Goal: Download file/media

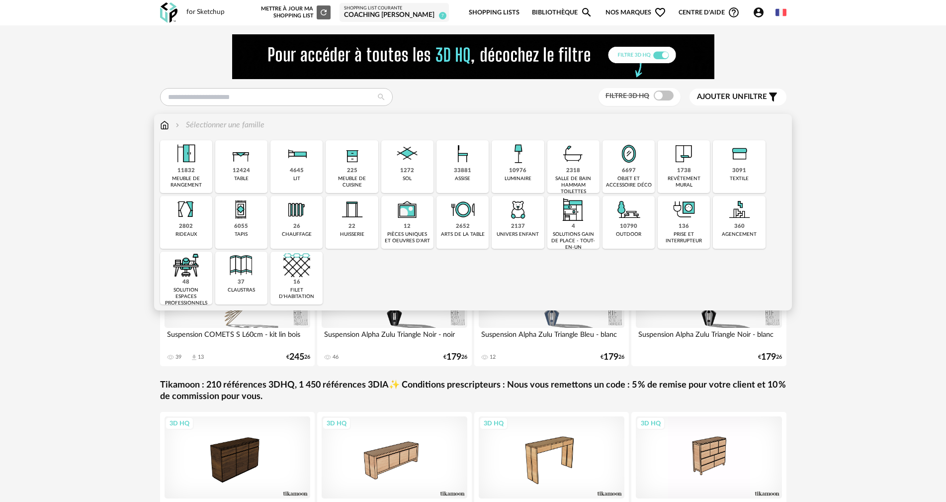
click at [632, 156] on img at bounding box center [629, 153] width 27 height 27
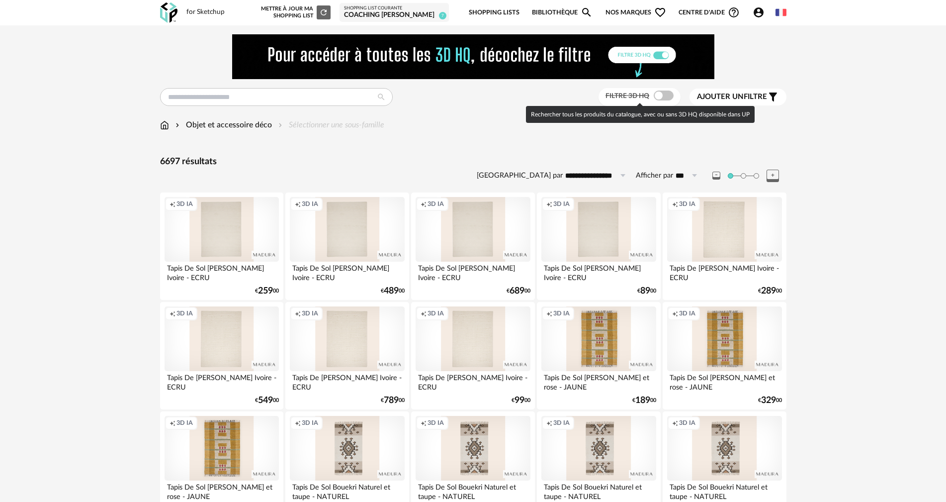
click at [667, 95] on span at bounding box center [664, 96] width 20 height 10
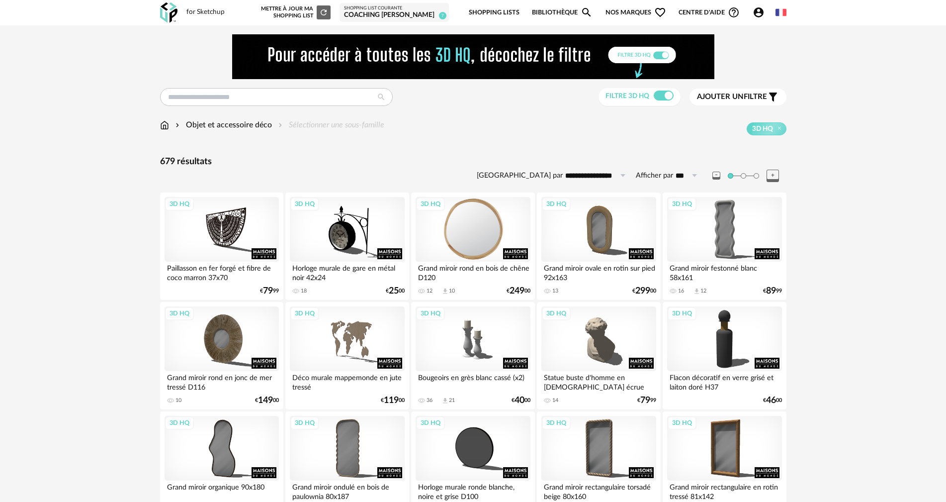
click at [469, 219] on div "3D HQ" at bounding box center [473, 229] width 114 height 65
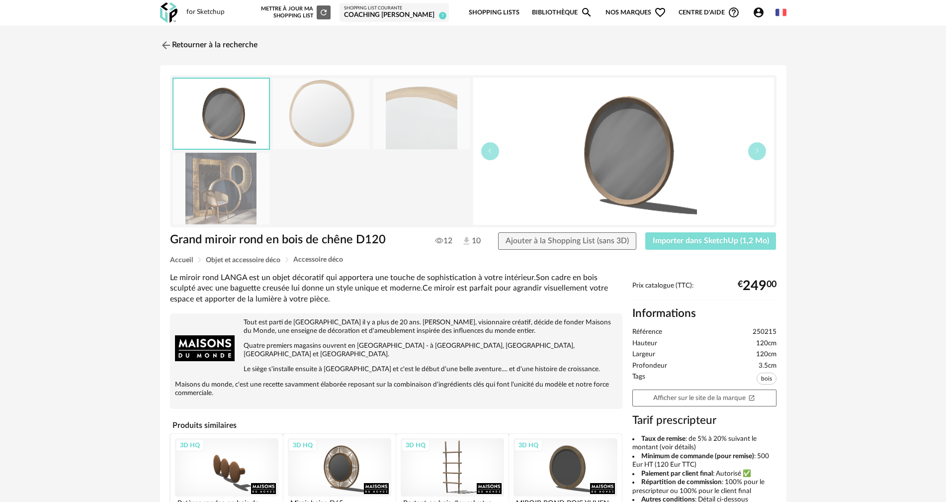
click at [729, 241] on span "Importer dans SketchUp (1,2 Mo)" at bounding box center [711, 241] width 116 height 8
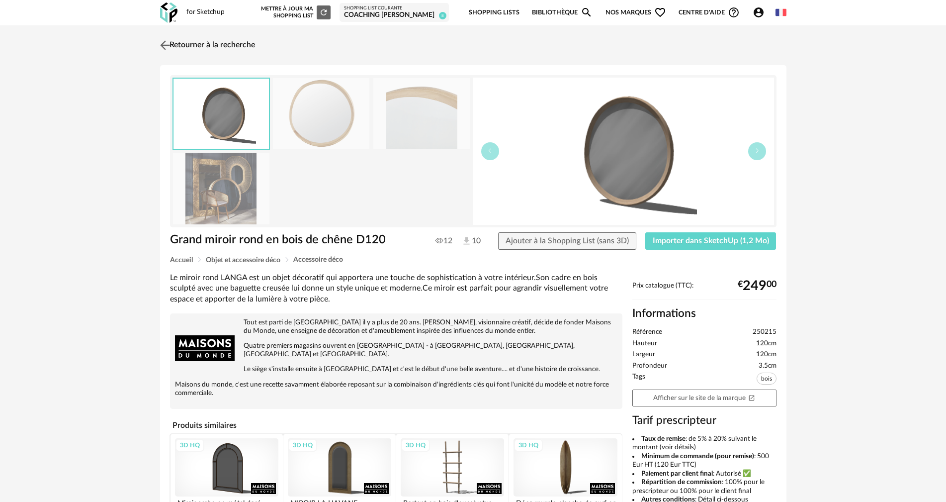
click at [208, 45] on link "Retourner à la recherche" at bounding box center [206, 45] width 97 height 22
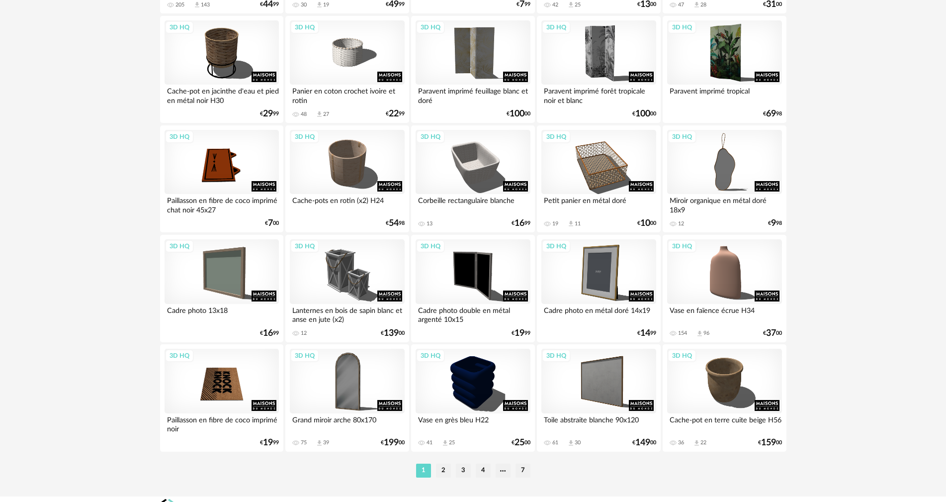
scroll to position [1945, 0]
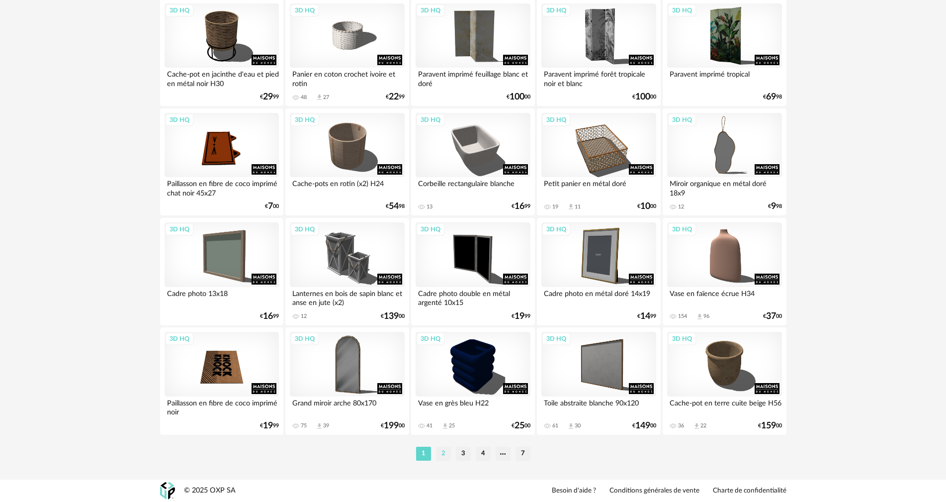
click at [446, 454] on li "2" at bounding box center [443, 454] width 15 height 14
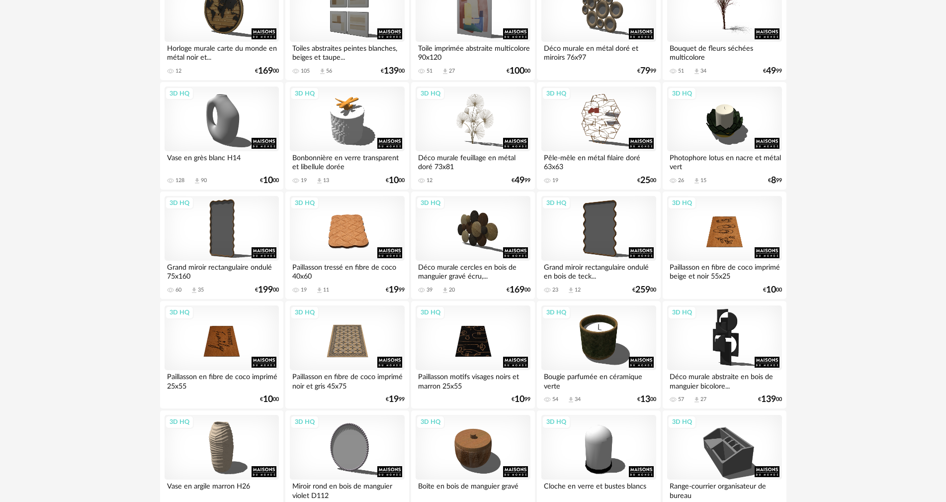
scroll to position [981, 0]
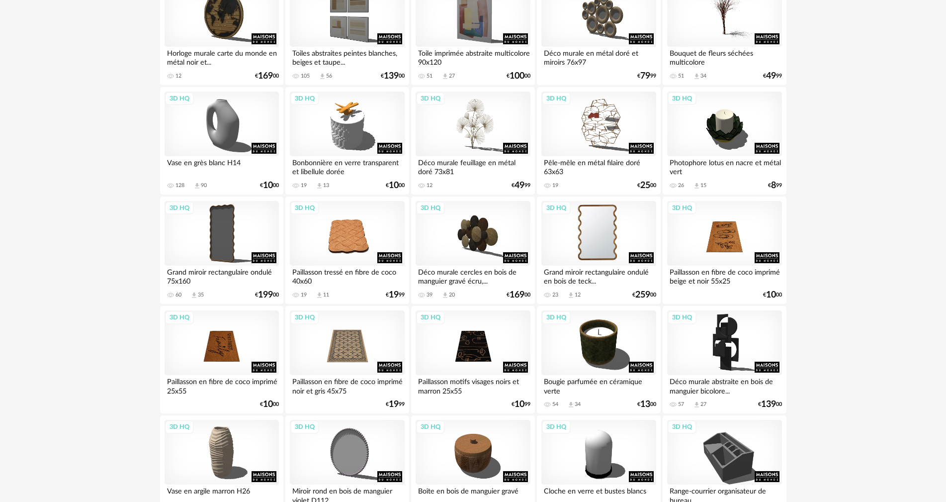
click at [604, 234] on div "3D HQ" at bounding box center [599, 233] width 114 height 65
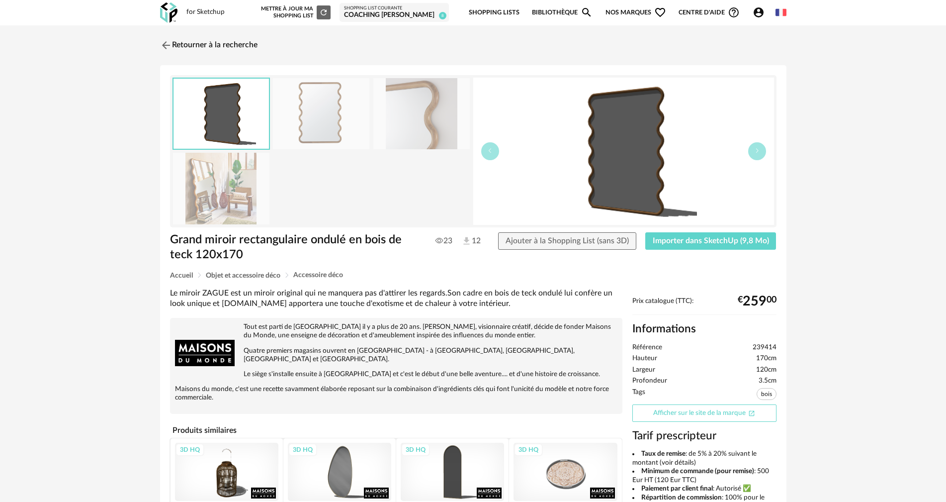
click at [702, 411] on link "Afficher sur le site de la marque Open In New icon" at bounding box center [705, 412] width 144 height 17
click at [185, 43] on link "Retourner à la recherche" at bounding box center [206, 45] width 97 height 22
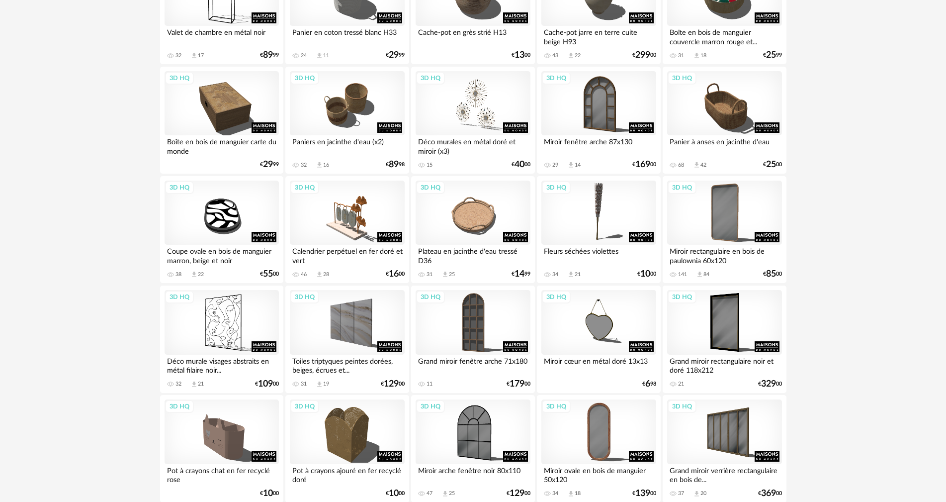
scroll to position [1945, 0]
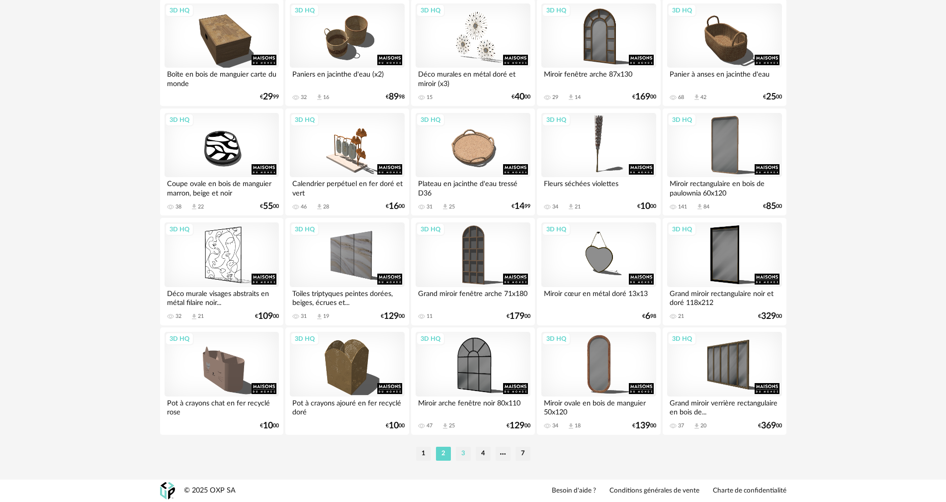
click at [464, 454] on li "3" at bounding box center [463, 454] width 15 height 14
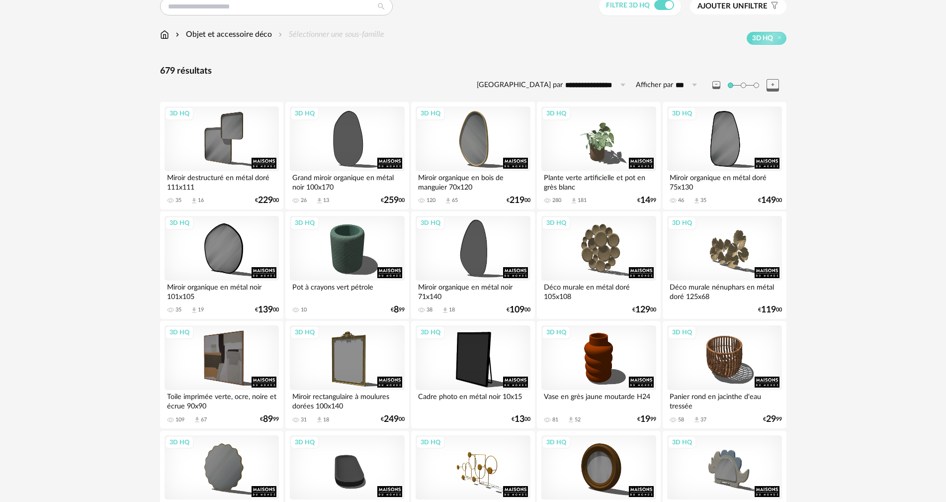
scroll to position [93, 0]
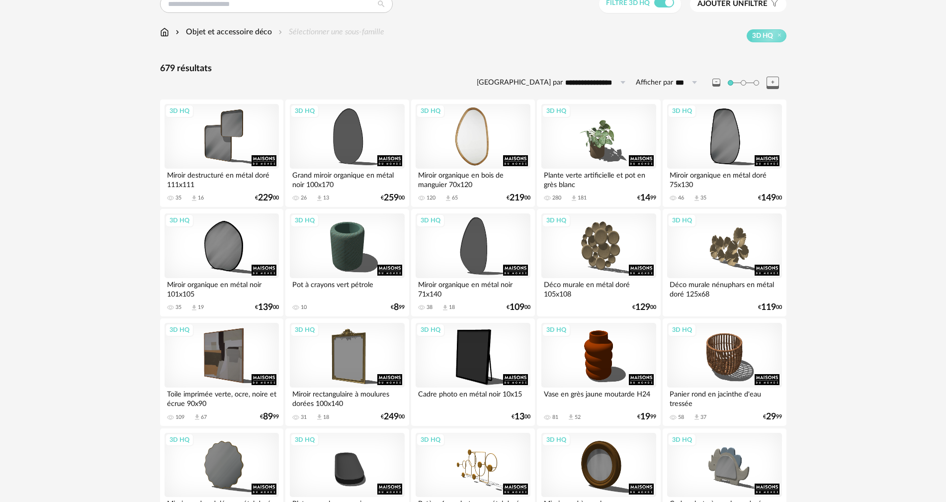
click at [466, 142] on div "3D HQ" at bounding box center [473, 136] width 114 height 65
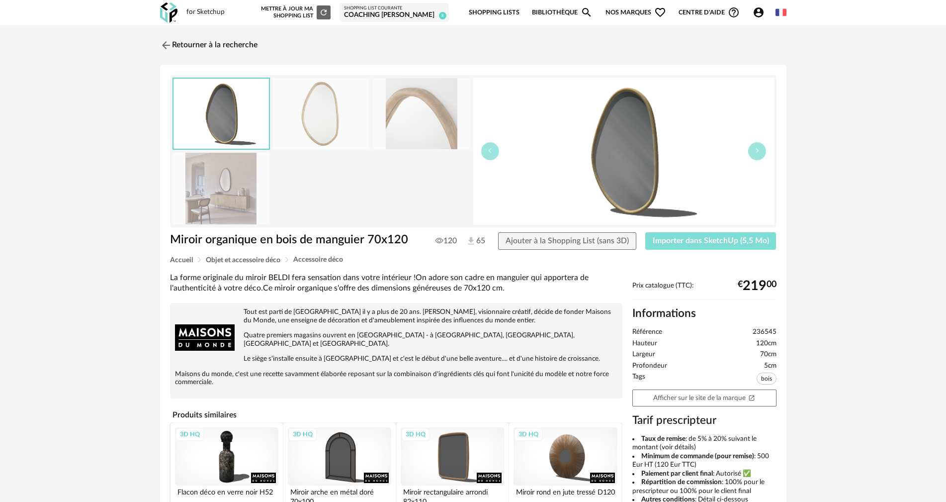
click at [729, 244] on span "Importer dans SketchUp (5,5 Mo)" at bounding box center [711, 241] width 116 height 8
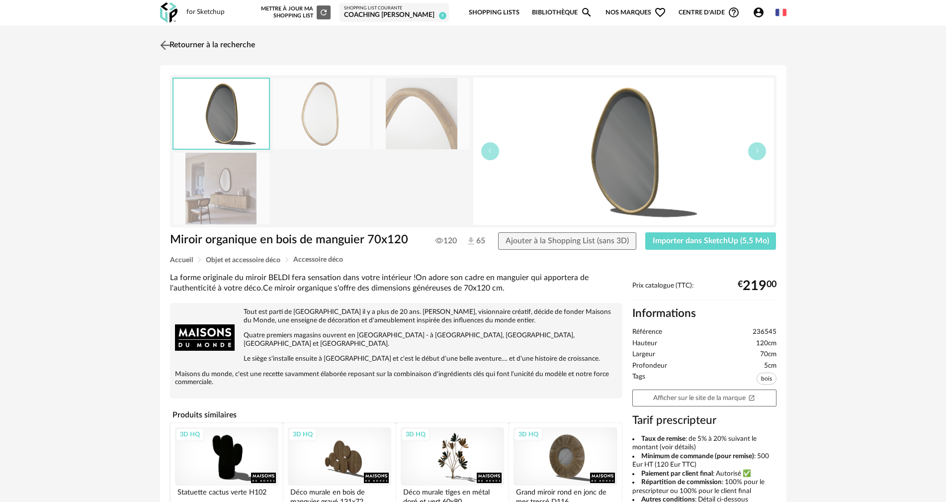
click at [206, 45] on link "Retourner à la recherche" at bounding box center [206, 45] width 97 height 22
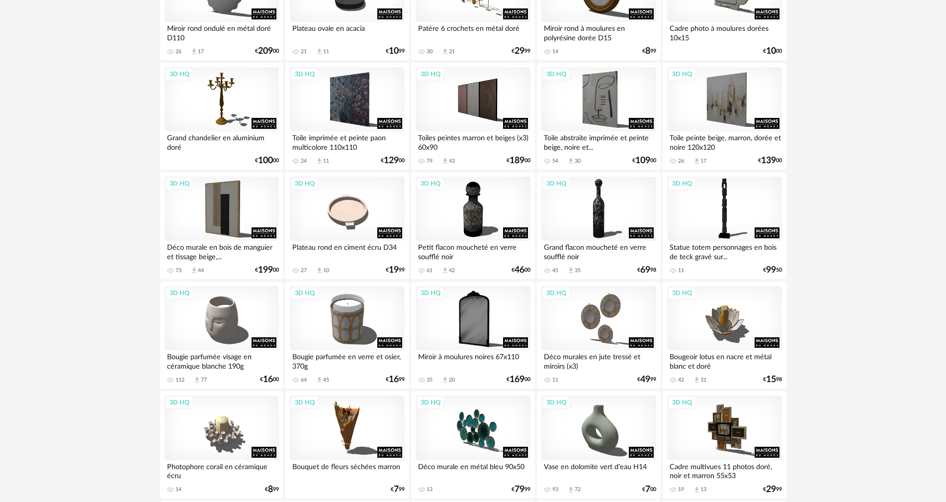
scroll to position [570, 0]
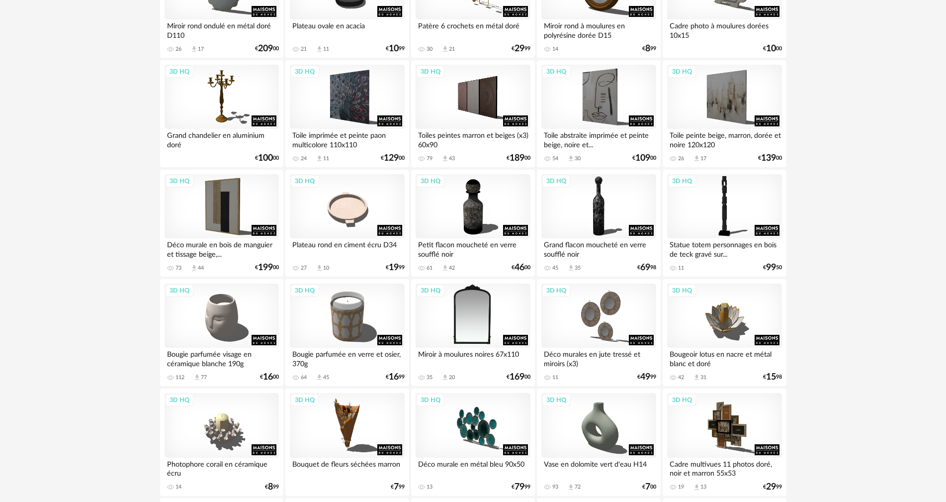
click at [479, 310] on div "3D HQ" at bounding box center [473, 315] width 114 height 65
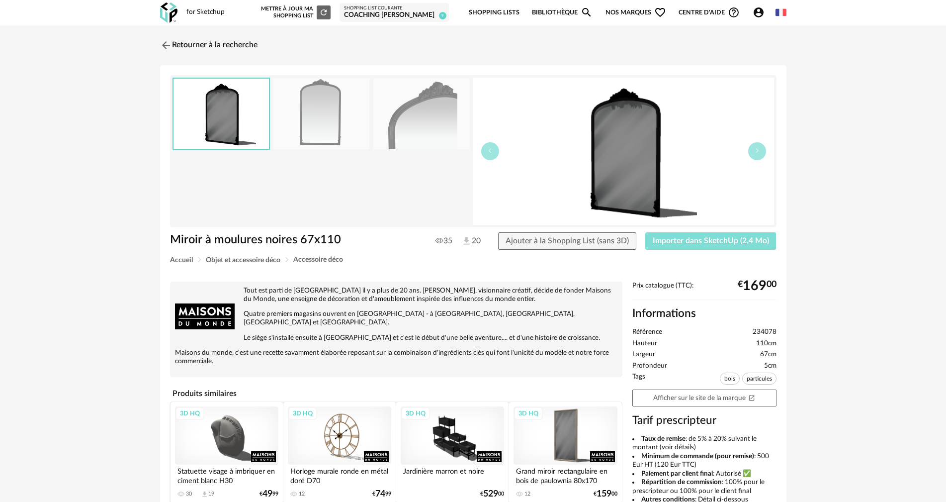
click at [716, 239] on span "Importer dans SketchUp (2,4 Mo)" at bounding box center [711, 241] width 116 height 8
